Goal: Use online tool/utility: Utilize a website feature to perform a specific function

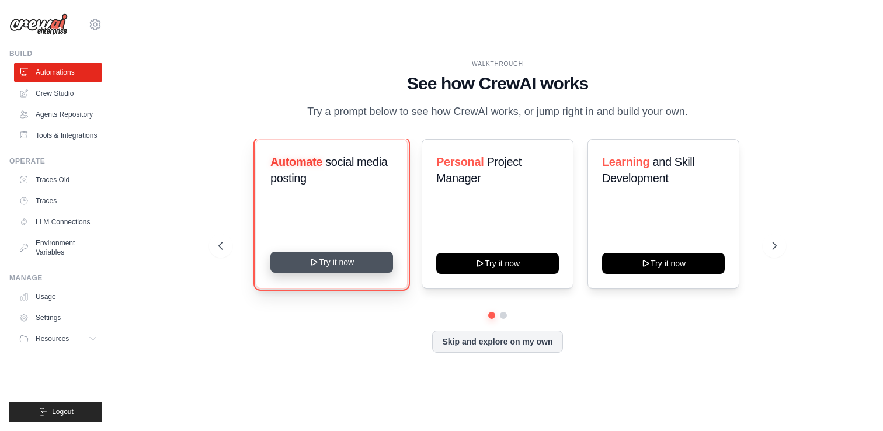
click at [347, 270] on button "Try it now" at bounding box center [331, 262] width 123 height 21
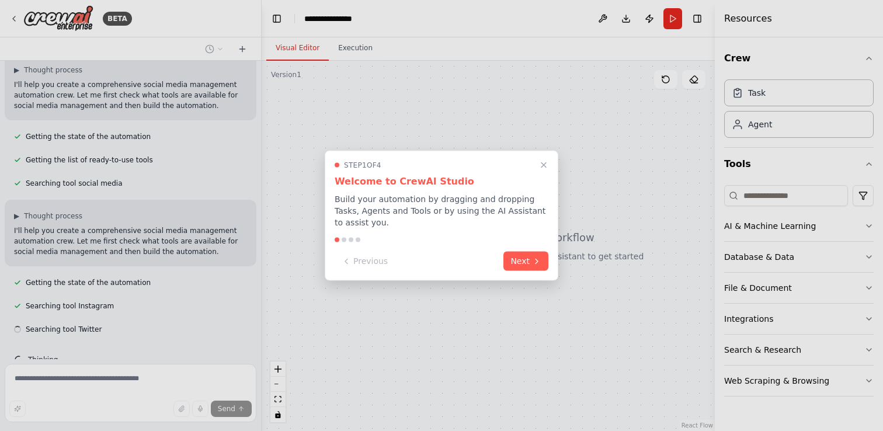
scroll to position [110, 0]
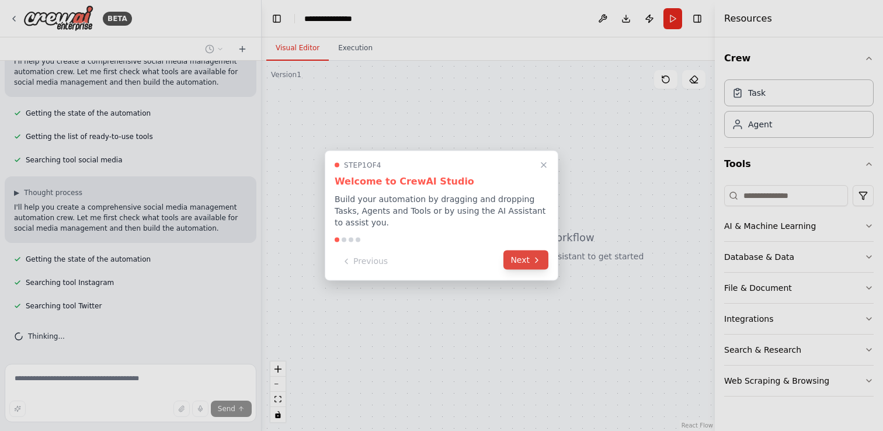
click at [514, 261] on button "Next" at bounding box center [525, 259] width 45 height 19
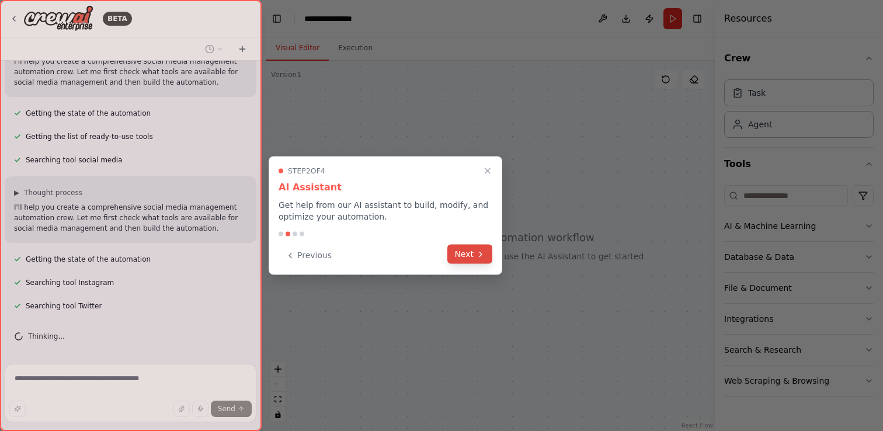
scroll to position [133, 0]
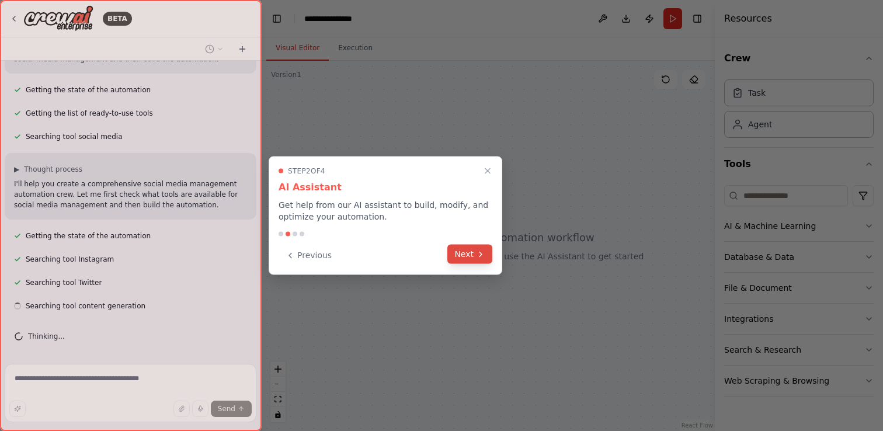
click at [480, 251] on icon at bounding box center [480, 253] width 9 height 9
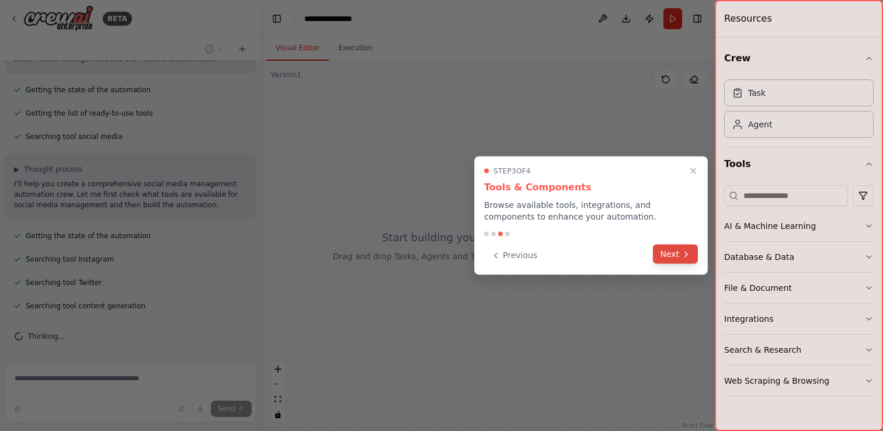
scroll to position [156, 0]
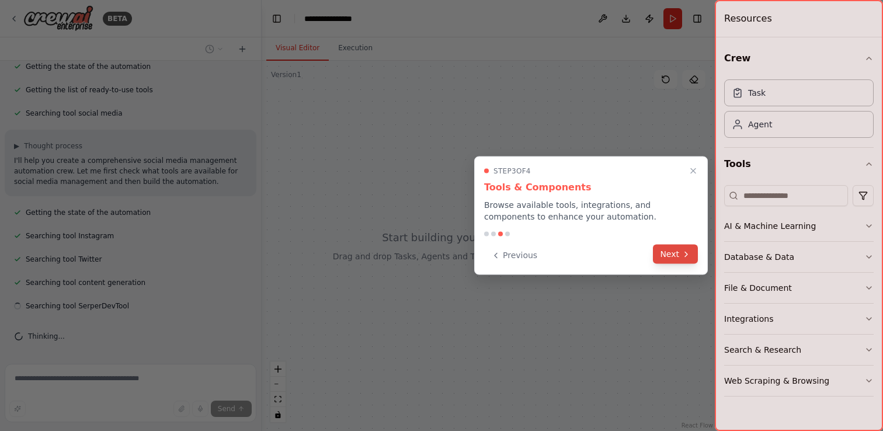
click at [670, 259] on button "Next" at bounding box center [675, 254] width 45 height 19
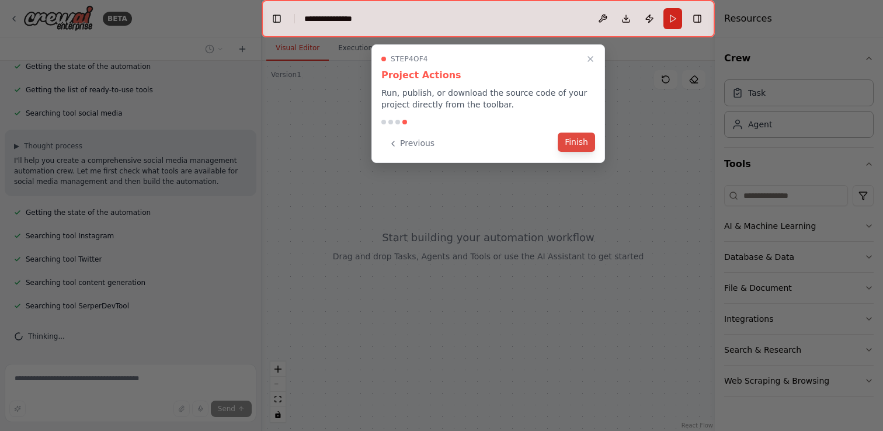
scroll to position [180, 0]
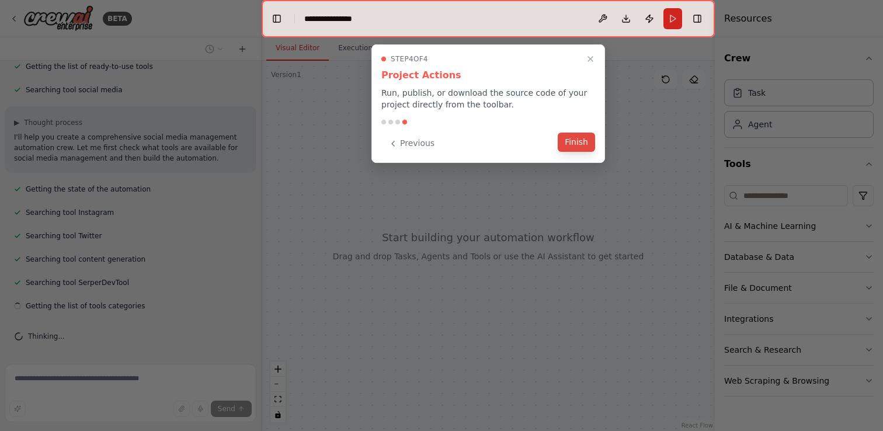
click at [575, 142] on button "Finish" at bounding box center [576, 142] width 37 height 19
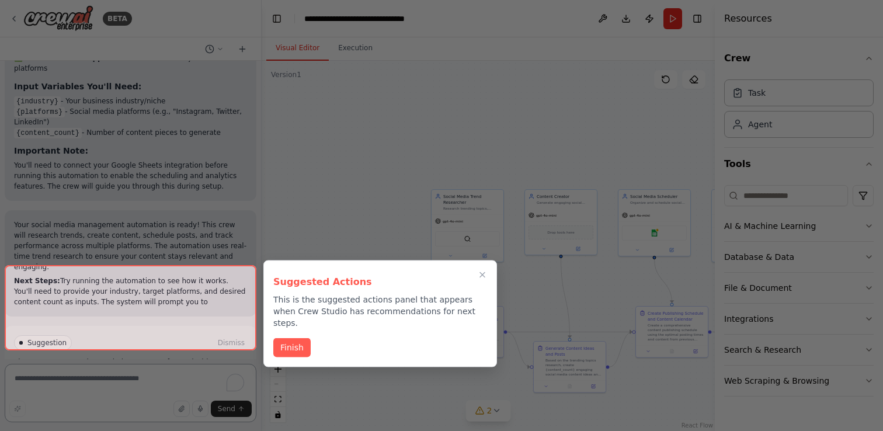
scroll to position [1748, 0]
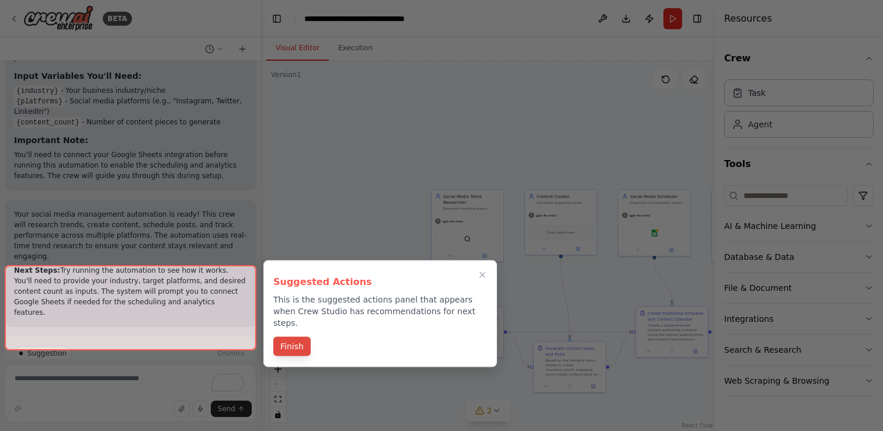
click at [297, 337] on button "Finish" at bounding box center [291, 346] width 37 height 19
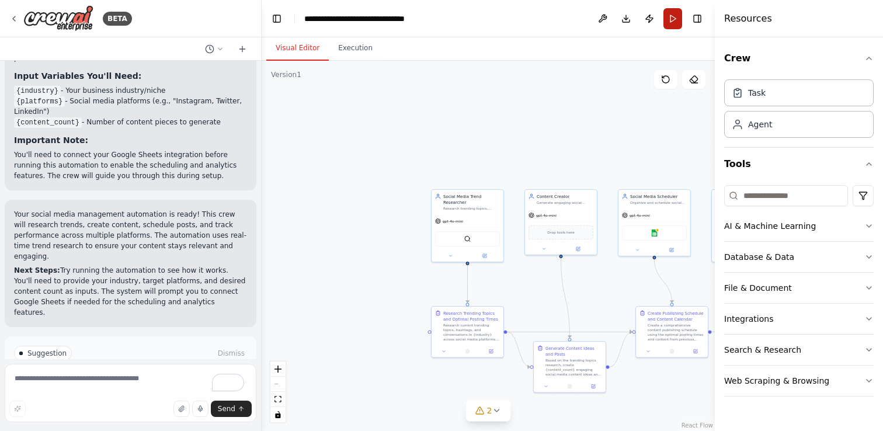
click at [666, 23] on button "Run" at bounding box center [672, 18] width 19 height 21
click at [503, 411] on button "2" at bounding box center [488, 411] width 45 height 22
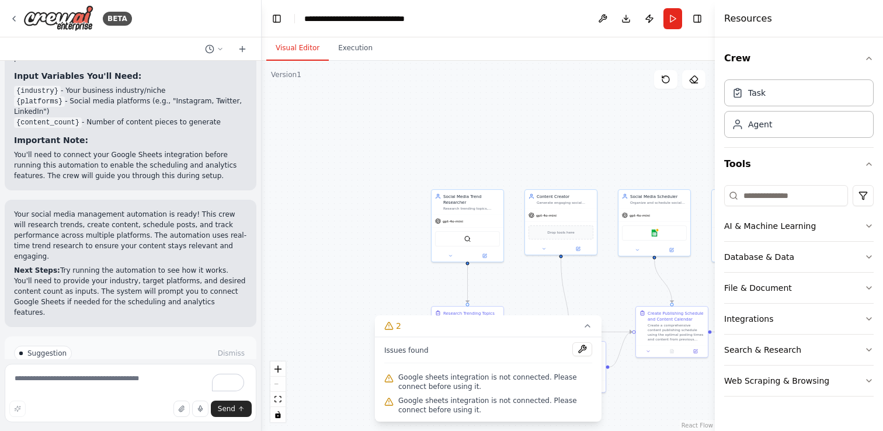
click at [478, 405] on span "Google sheets integration is not connected. Please connect before using it." at bounding box center [495, 405] width 194 height 19
click at [495, 188] on div "Social Media Trend Researcher Research trending topics, hashtags, and content o…" at bounding box center [467, 224] width 73 height 73
click at [549, 106] on div ".deletable-edge-delete-btn { width: 20px; height: 20px; border: 0px solid #ffff…" at bounding box center [488, 246] width 453 height 370
click at [468, 137] on div ".deletable-edge-delete-btn { width: 20px; height: 20px; border: 0px solid #ffff…" at bounding box center [488, 246] width 453 height 370
